Goal: Find specific page/section: Find specific page/section

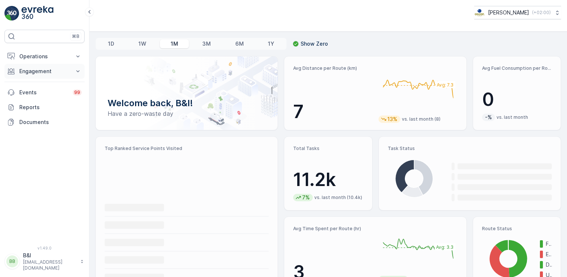
click at [50, 71] on p "Engagement" at bounding box center [44, 71] width 50 height 7
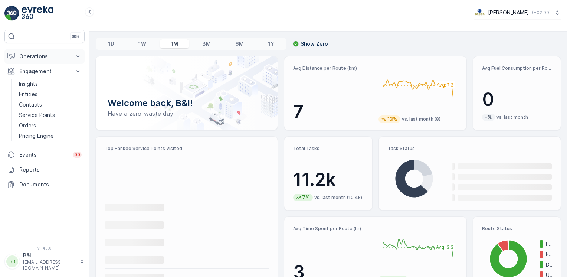
click at [39, 55] on p "Operations" at bounding box center [44, 56] width 50 height 7
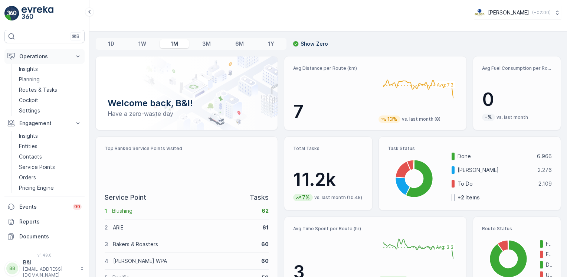
click at [39, 55] on p "Operations" at bounding box center [44, 56] width 50 height 7
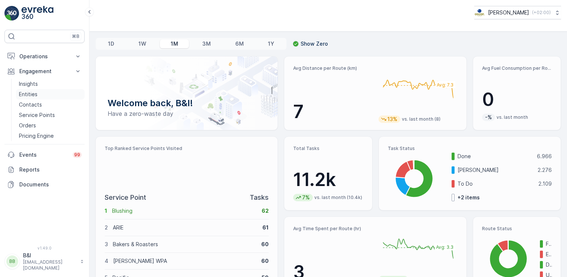
click at [26, 89] on link "Entities" at bounding box center [50, 94] width 69 height 10
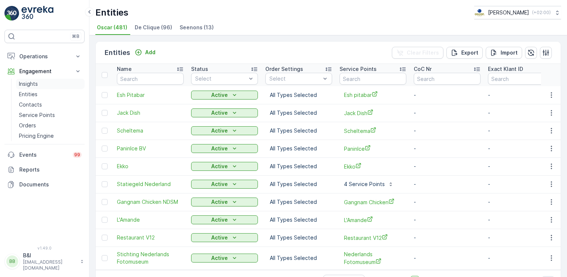
click at [41, 84] on link "Insights" at bounding box center [50, 84] width 69 height 10
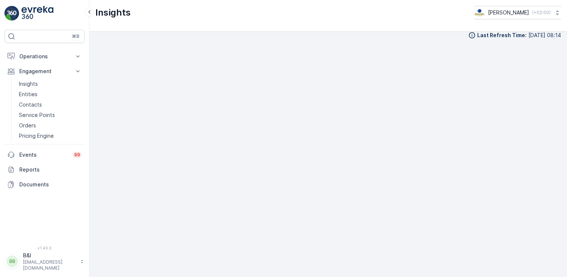
scroll to position [7, 0]
click at [370, 276] on div "Last Refresh Time : [DATE] 08:14" at bounding box center [328, 154] width 478 height 245
